Goal: Find specific page/section: Find specific page/section

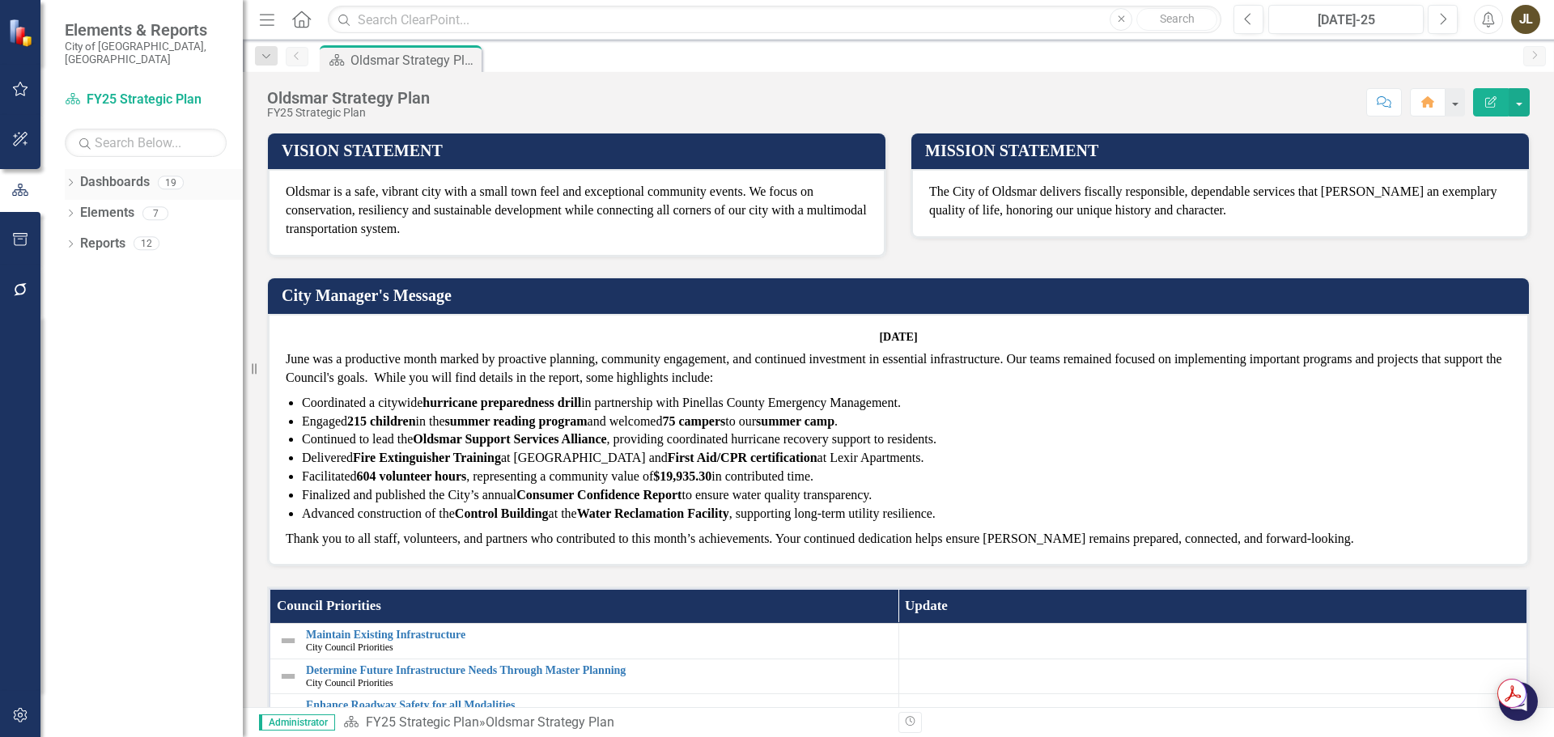
click at [70, 180] on icon "Dropdown" at bounding box center [70, 184] width 11 height 9
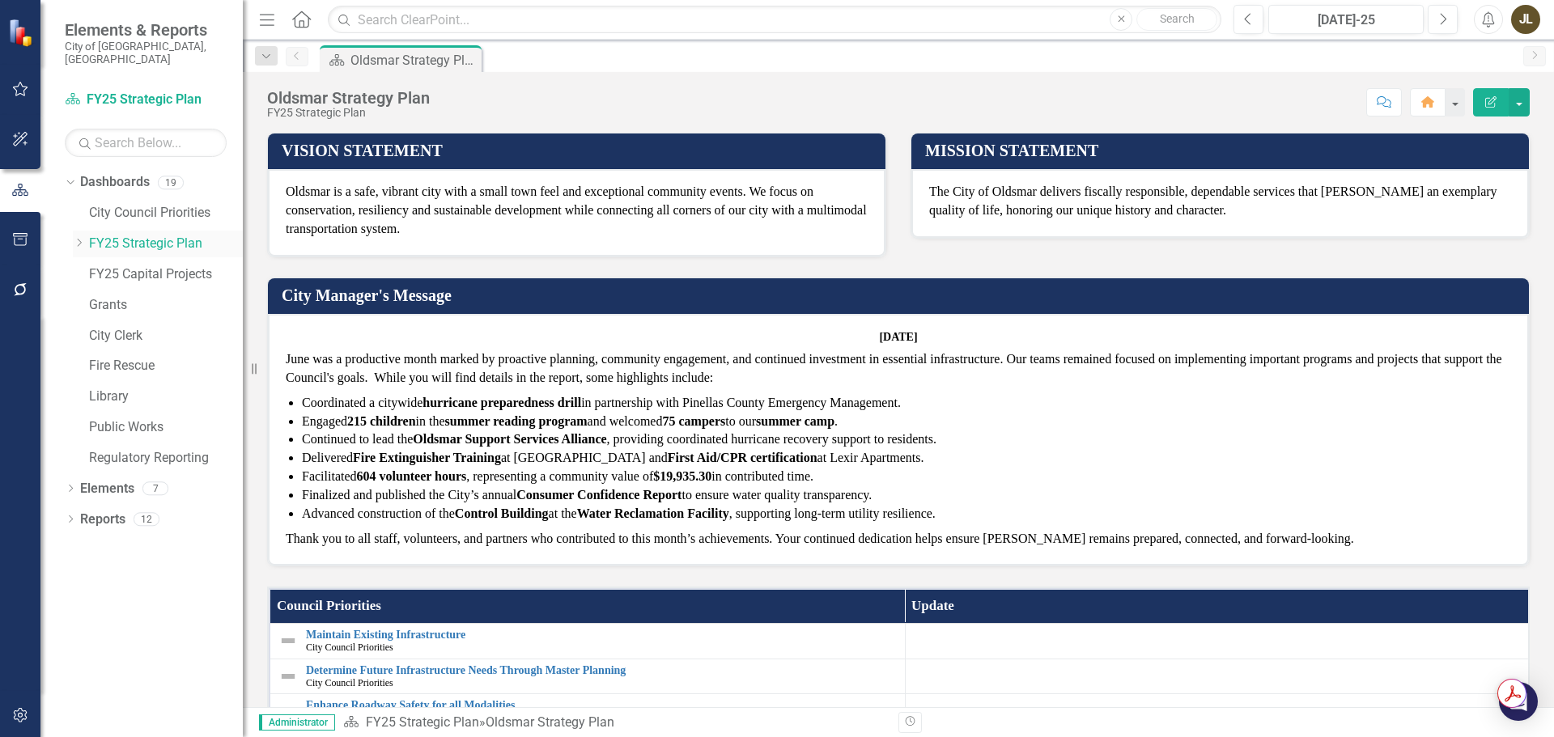
click at [86, 237] on div "Dropdown" at bounding box center [81, 244] width 16 height 14
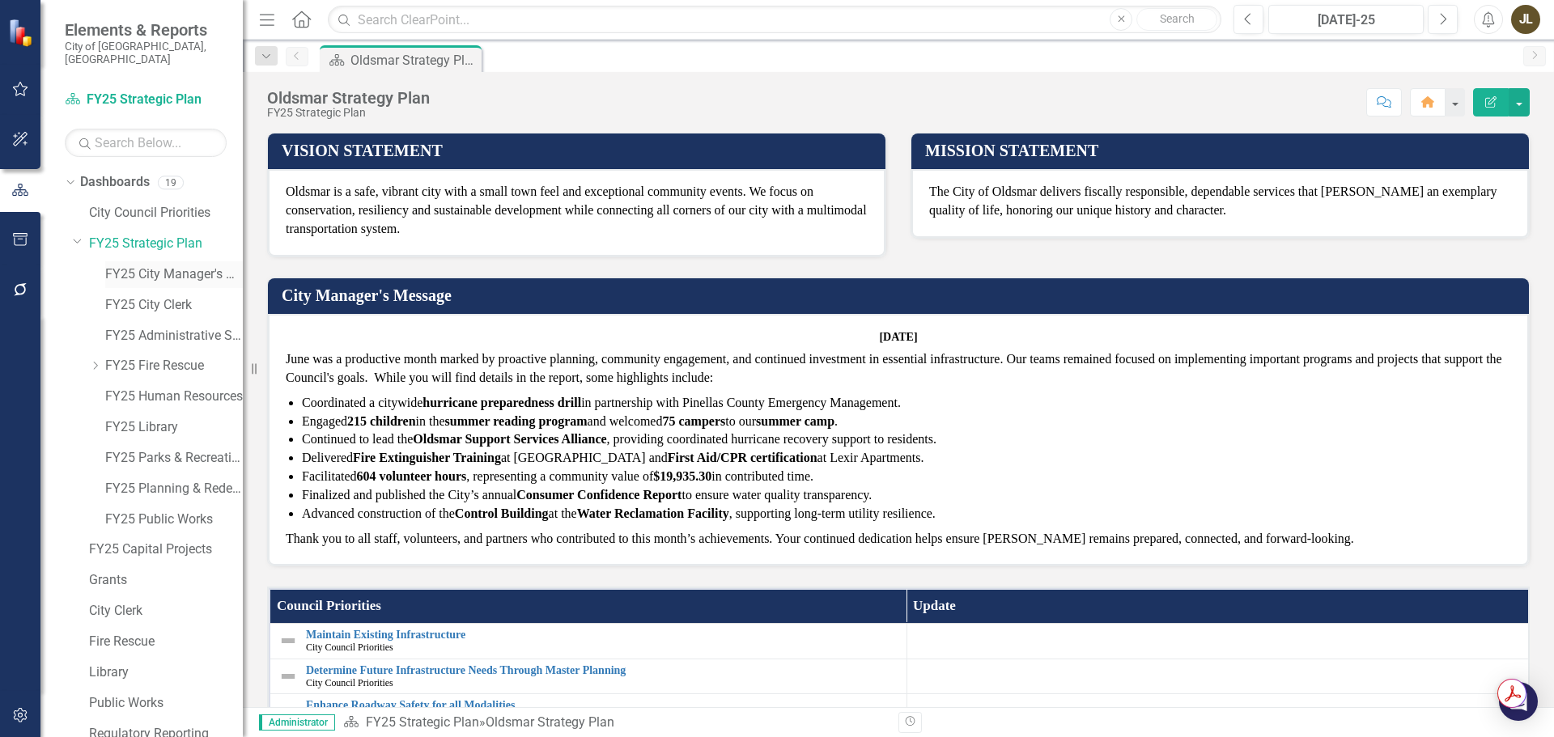
click at [110, 266] on link "FY25 City Manager's Office" at bounding box center [174, 275] width 138 height 19
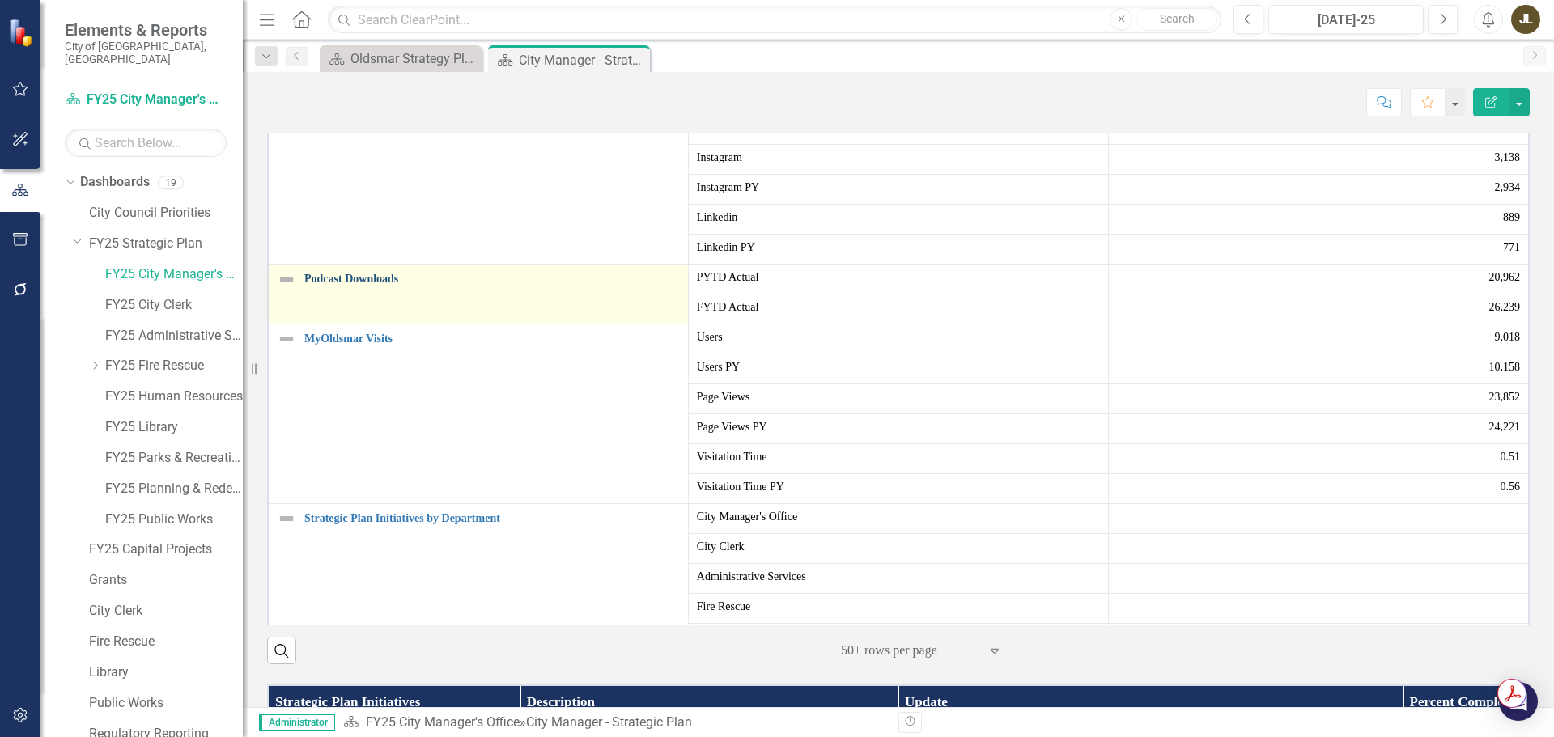
scroll to position [57, 0]
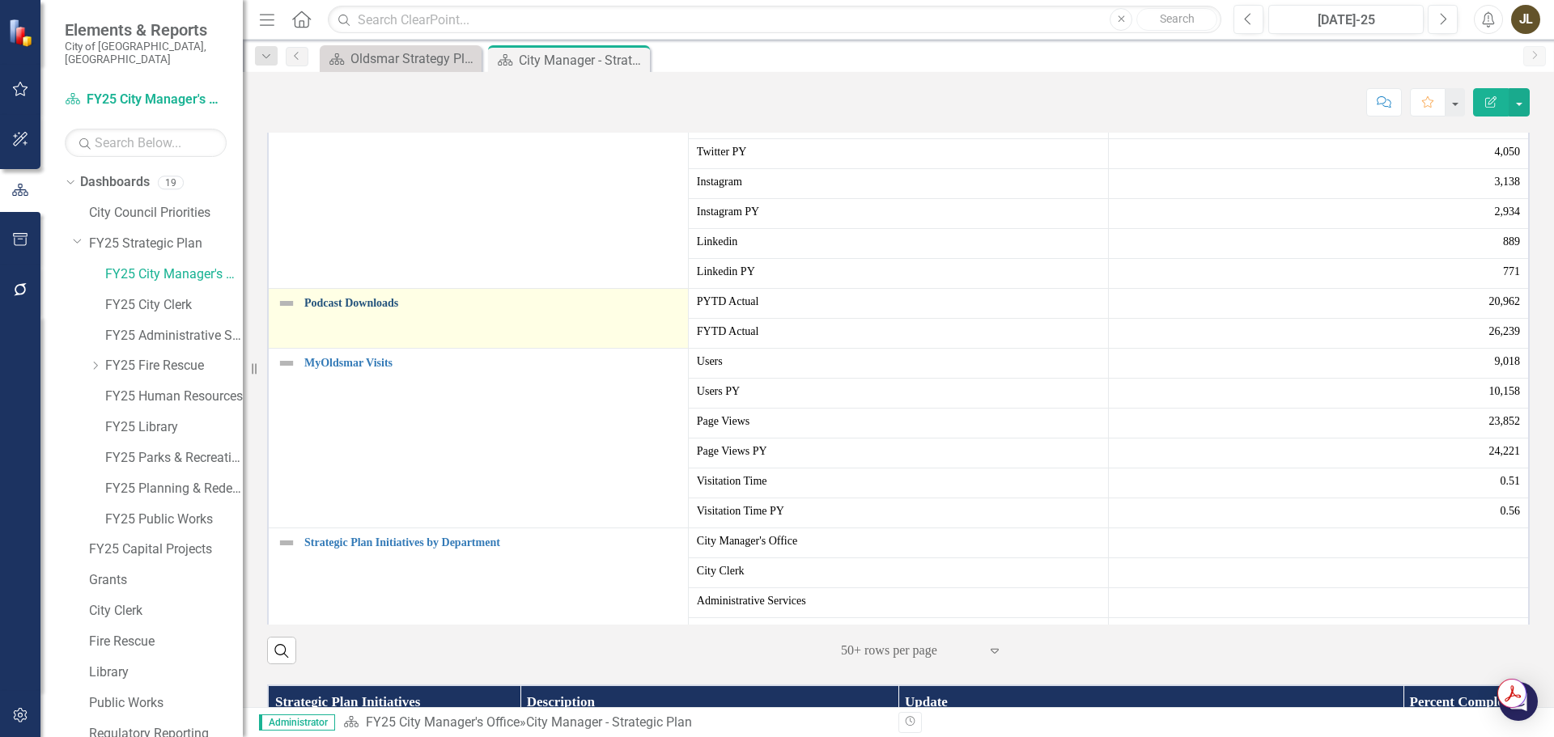
click at [363, 309] on link "Podcast Downloads" at bounding box center [492, 303] width 376 height 12
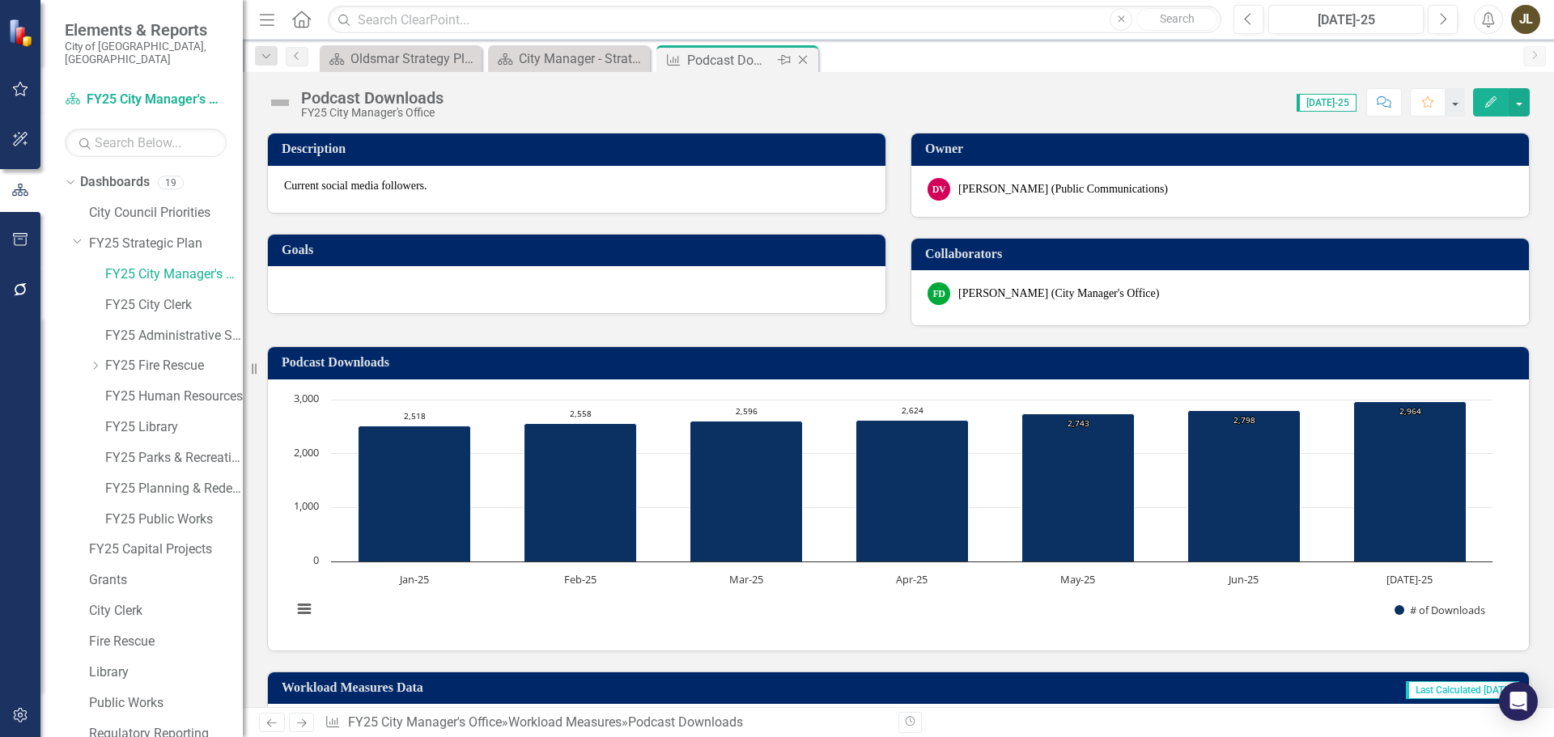
click at [805, 62] on icon "Close" at bounding box center [803, 59] width 16 height 13
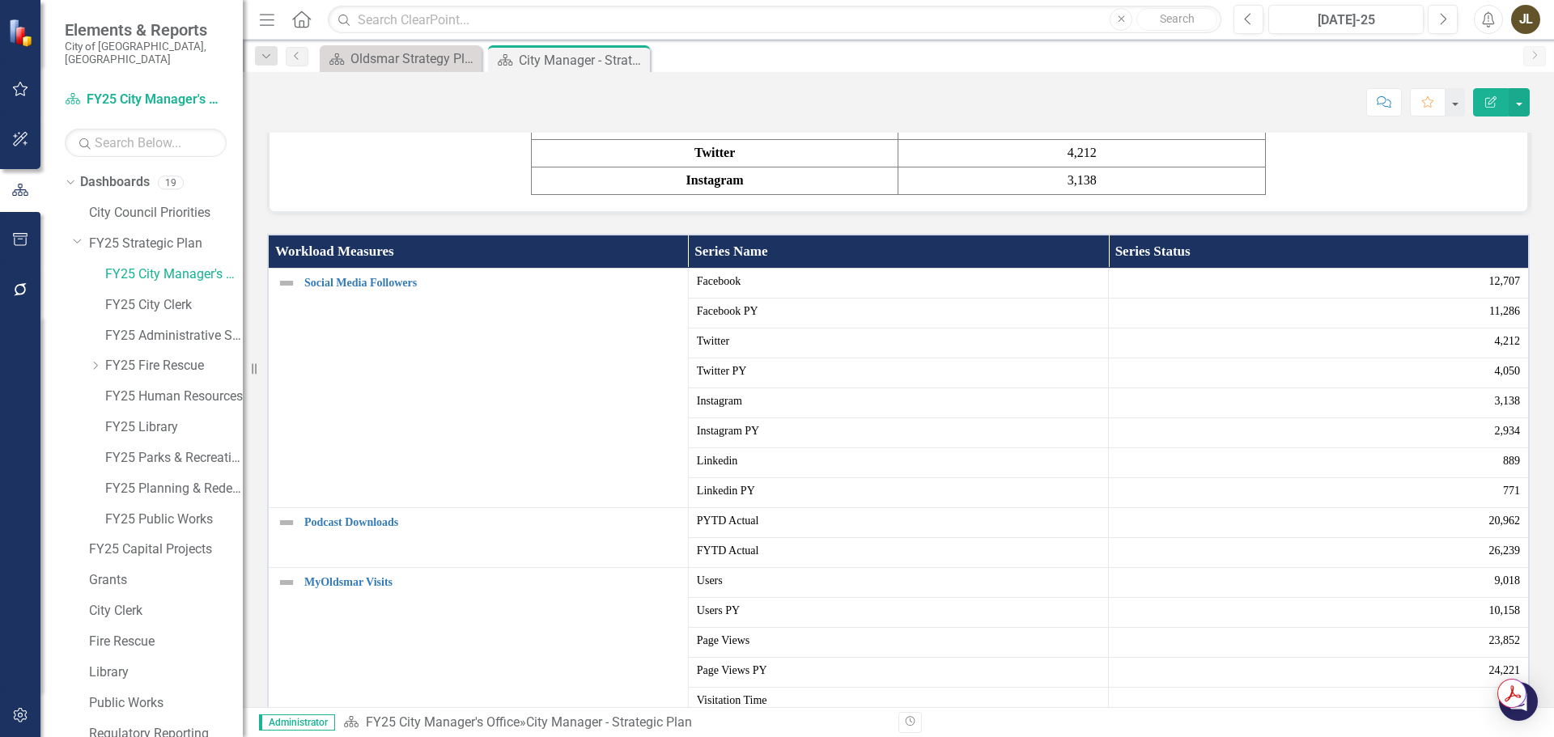
scroll to position [1538, 0]
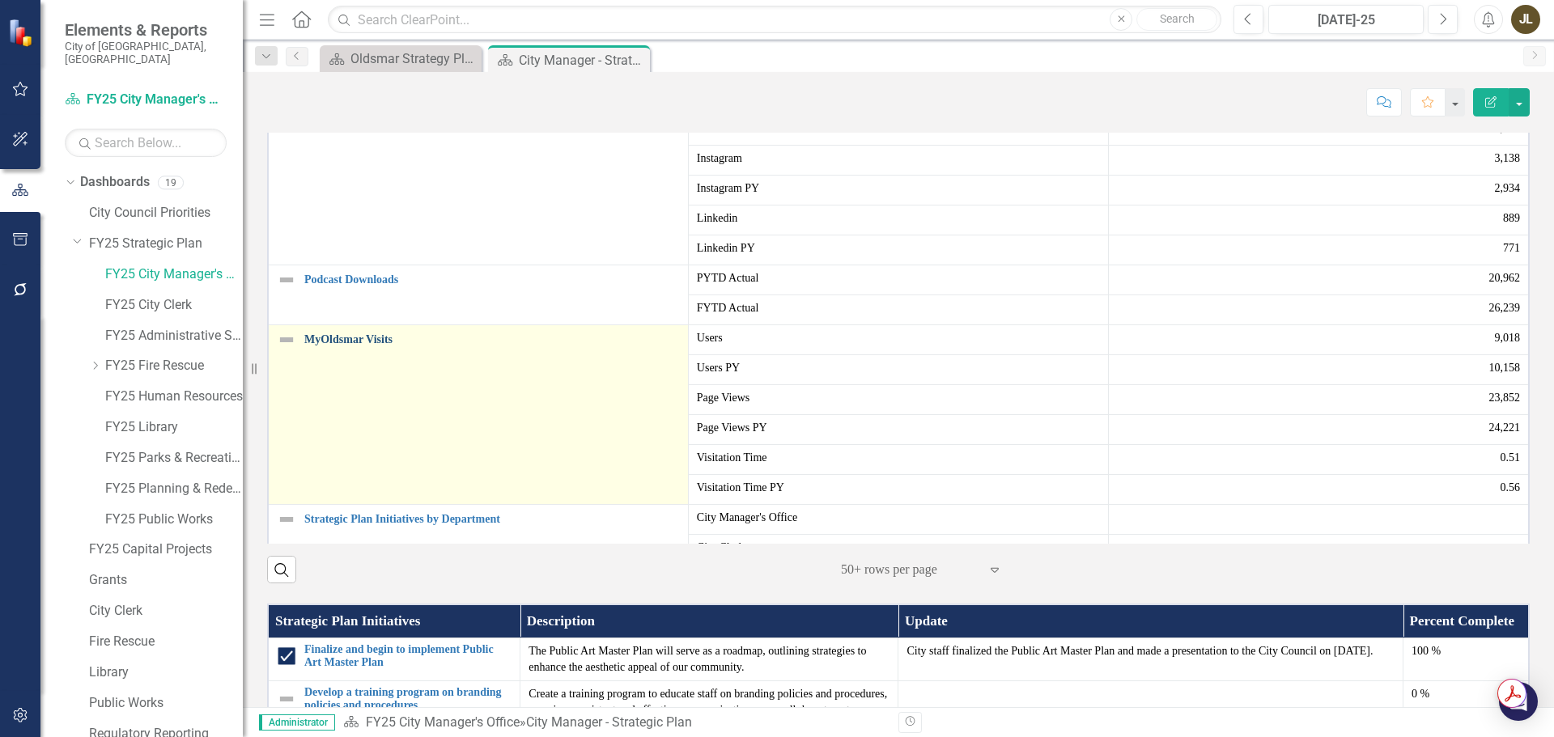
click at [353, 346] on link "MyOldsmar Visits" at bounding box center [492, 340] width 376 height 12
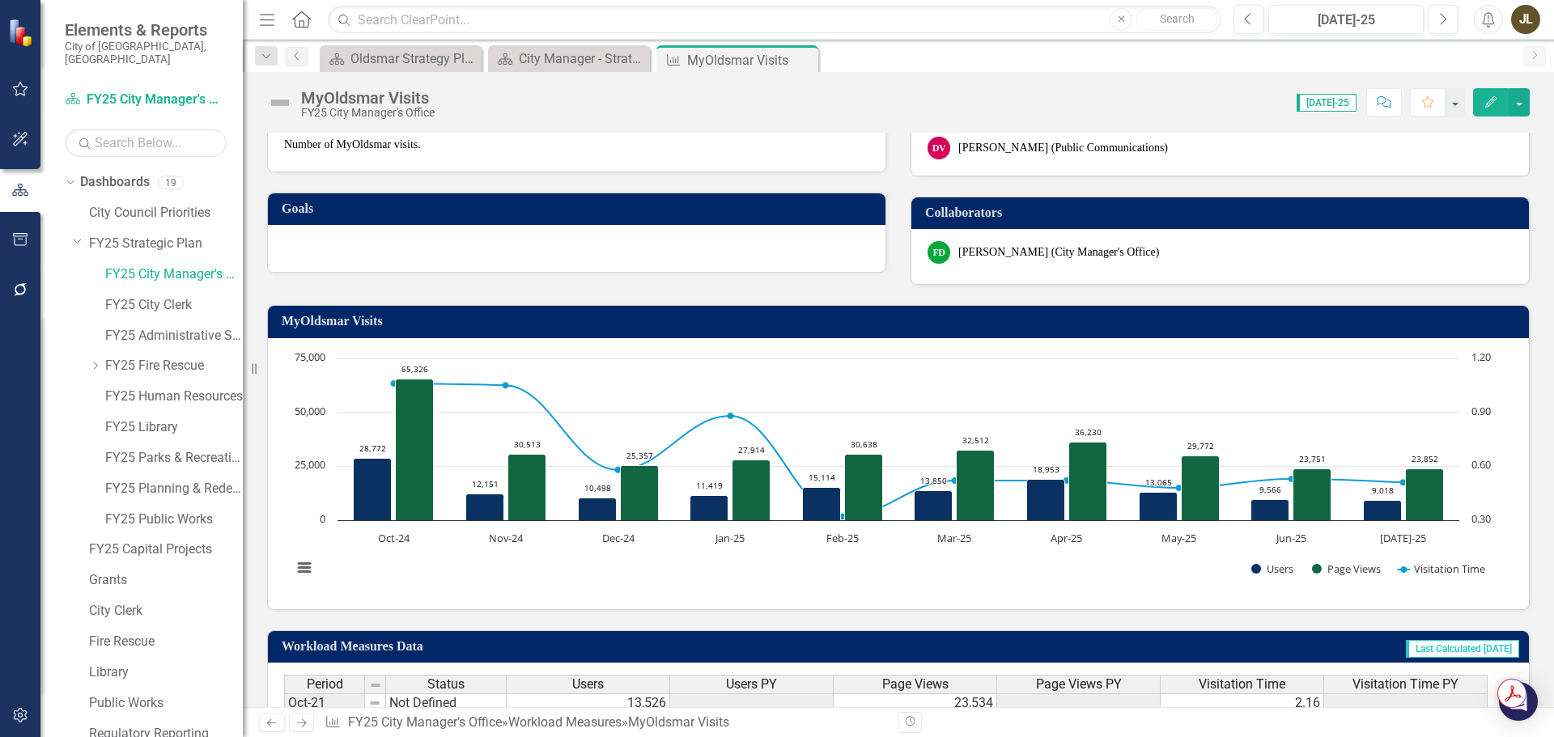
scroll to position [81, 0]
